Goal: Navigation & Orientation: Find specific page/section

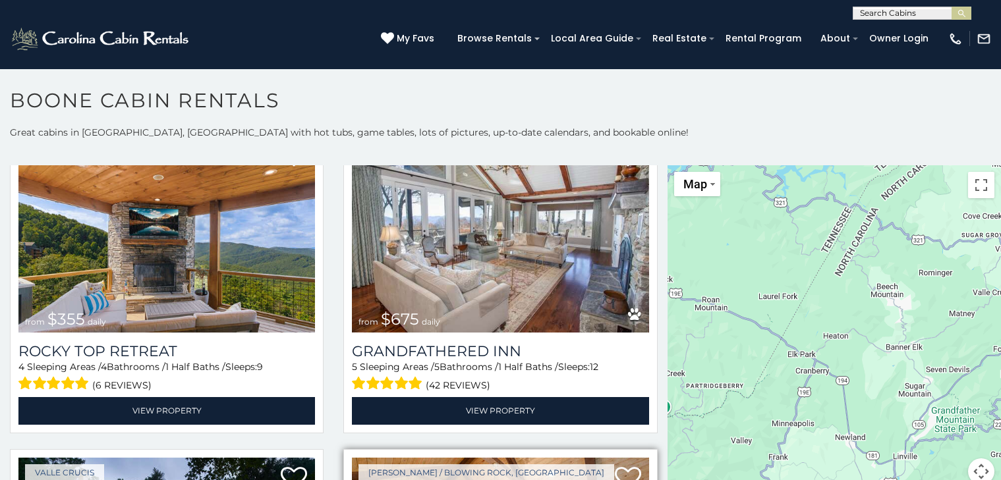
scroll to position [13, 0]
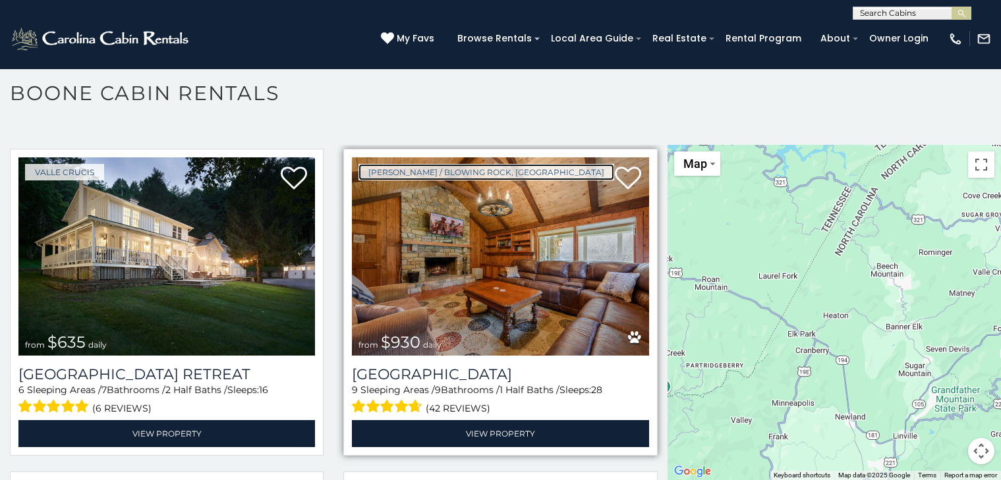
click at [372, 164] on link "[PERSON_NAME] / Blowing Rock, [GEOGRAPHIC_DATA]" at bounding box center [486, 172] width 256 height 16
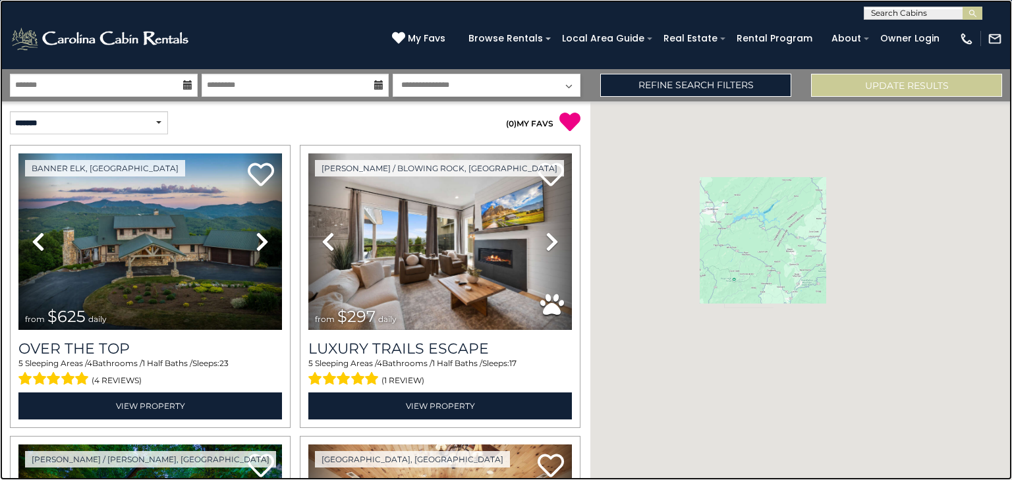
click at [117, 269] on link at bounding box center [506, 240] width 1012 height 480
